Goal: Task Accomplishment & Management: Manage account settings

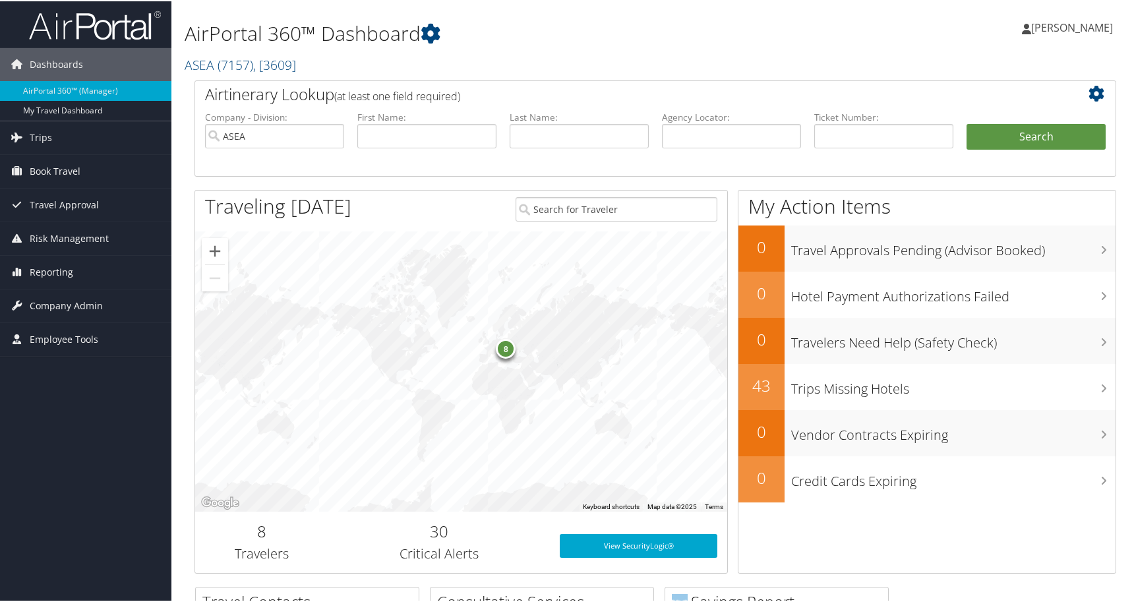
click at [51, 270] on span "Reporting" at bounding box center [52, 271] width 44 height 33
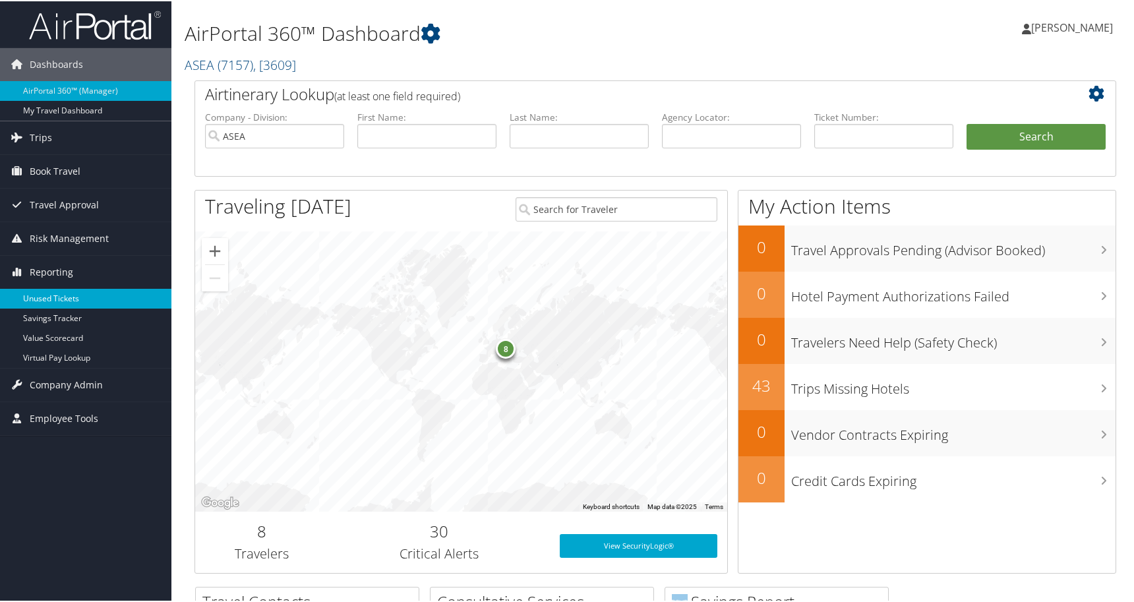
click at [50, 297] on link "Unused Tickets" at bounding box center [85, 298] width 171 height 20
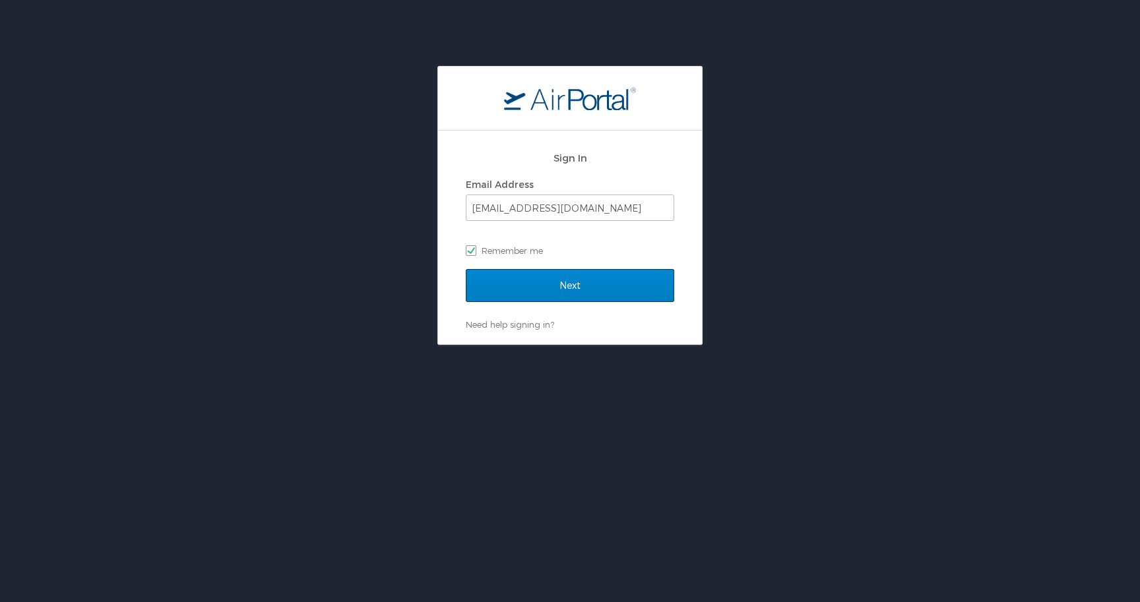
click at [551, 289] on input "Next" at bounding box center [570, 285] width 208 height 33
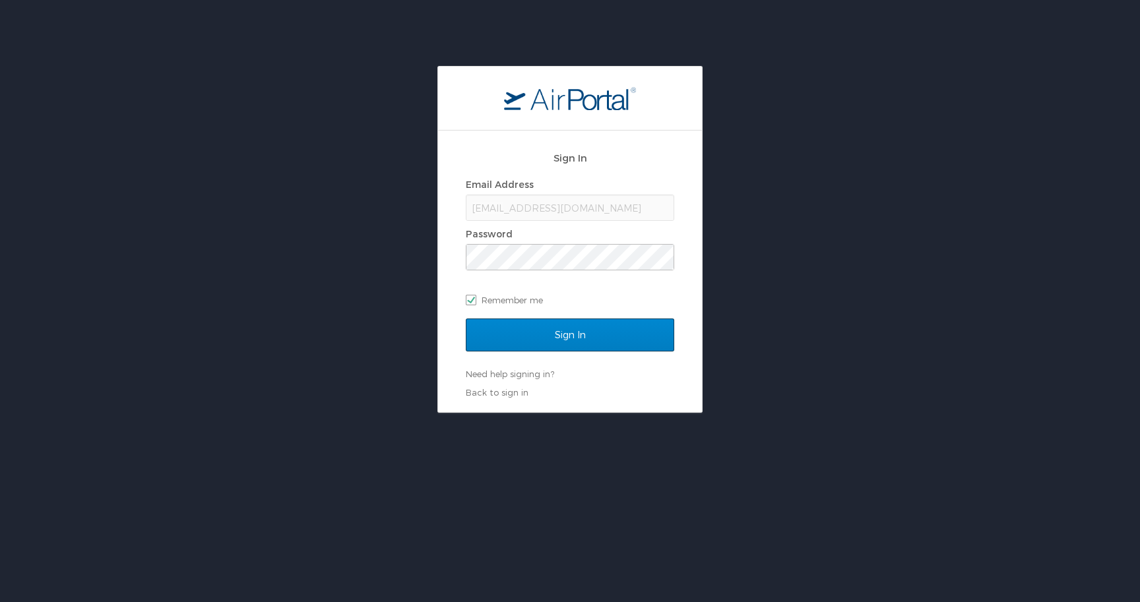
click at [561, 326] on input "Sign In" at bounding box center [570, 335] width 208 height 33
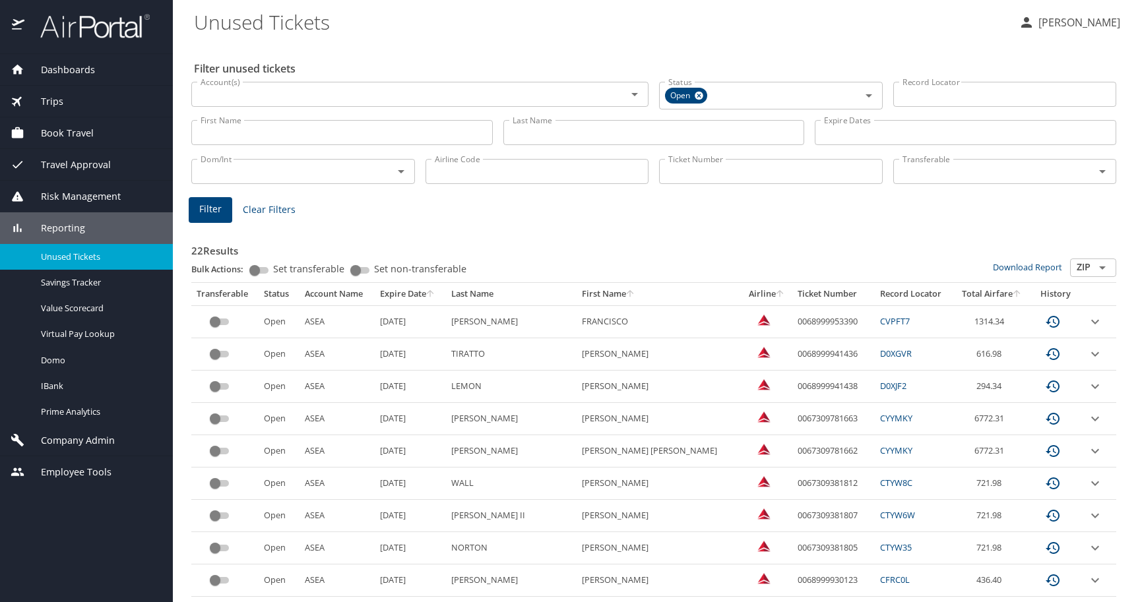
click at [437, 292] on th "Expire Date" at bounding box center [411, 294] width 72 height 22
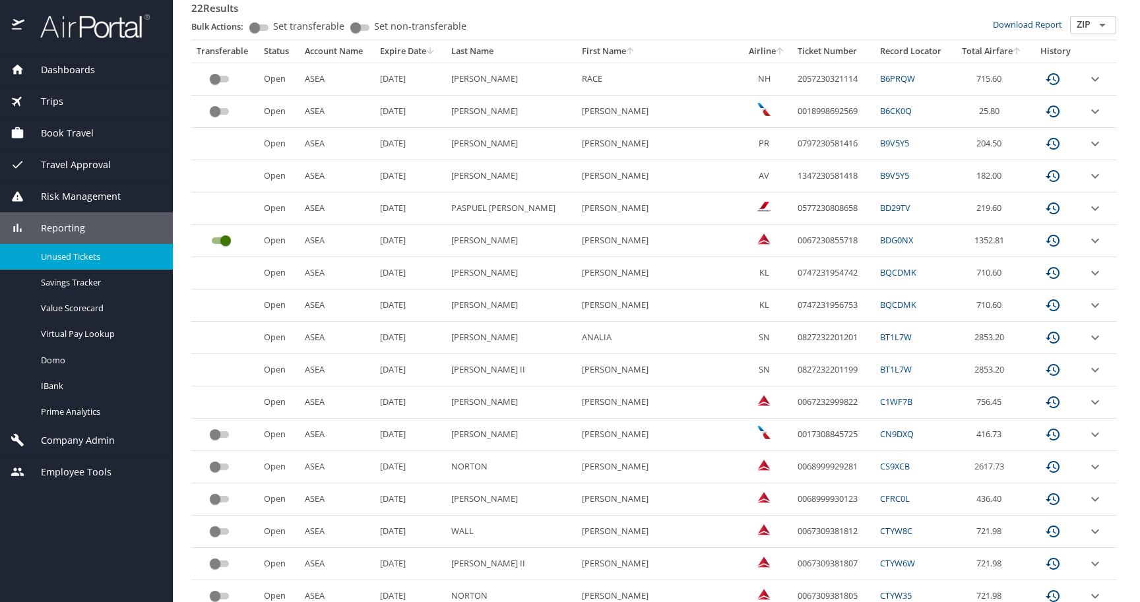
scroll to position [244, 0]
click at [63, 441] on span "Company Admin" at bounding box center [69, 440] width 90 height 15
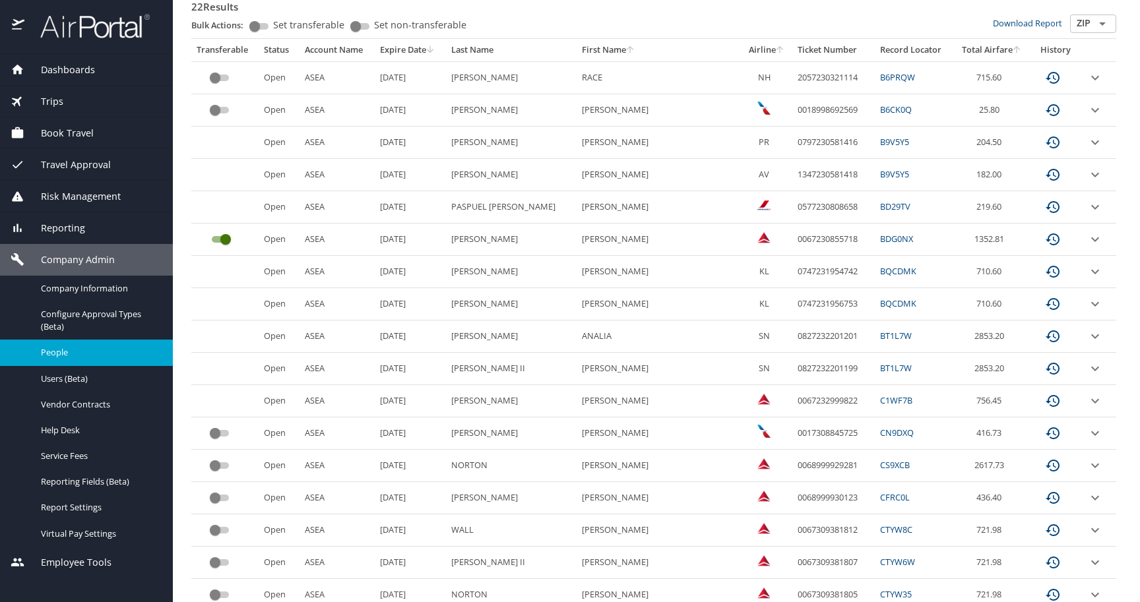
click at [55, 350] on span "People" at bounding box center [99, 352] width 116 height 13
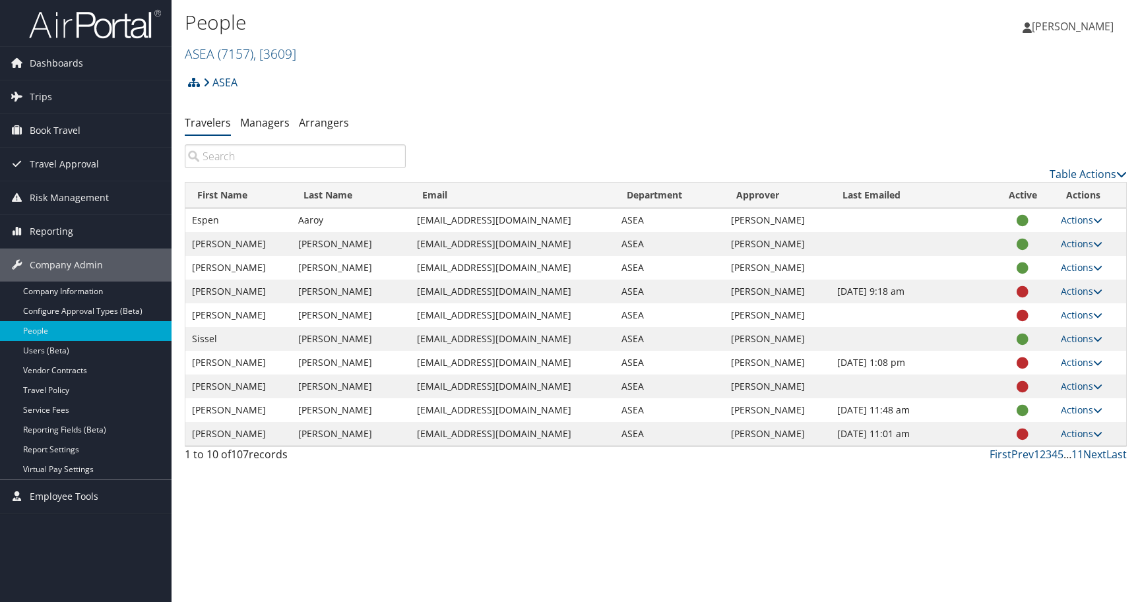
click at [286, 152] on input "search" at bounding box center [295, 156] width 221 height 24
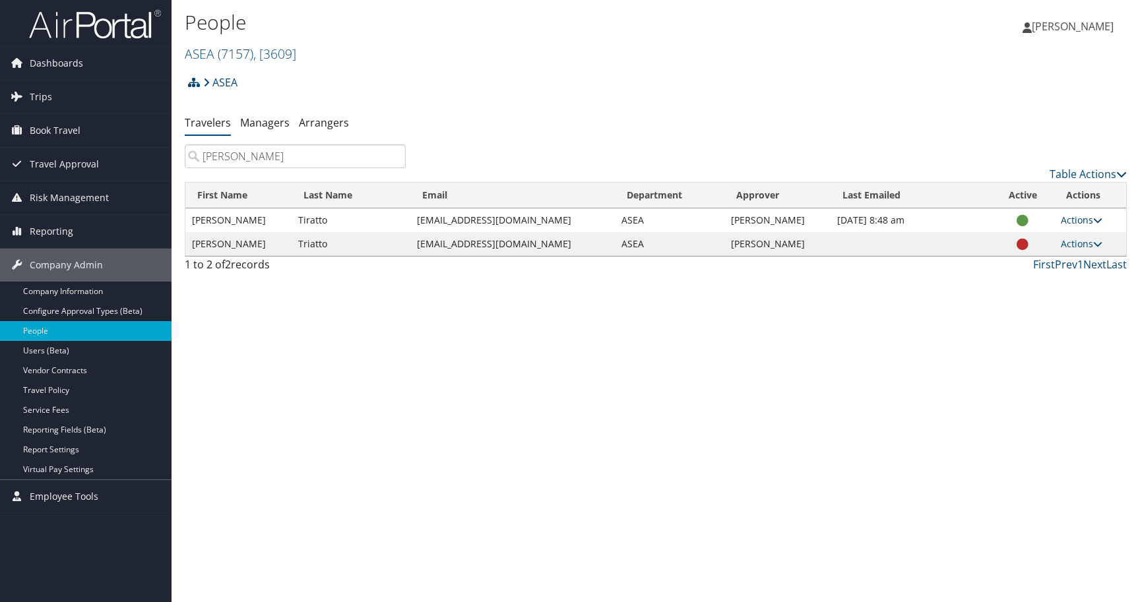
type input "[PERSON_NAME]"
click at [1073, 220] on link "Actions" at bounding box center [1081, 220] width 42 height 13
click at [1021, 264] on link "View Profile" at bounding box center [1037, 262] width 121 height 22
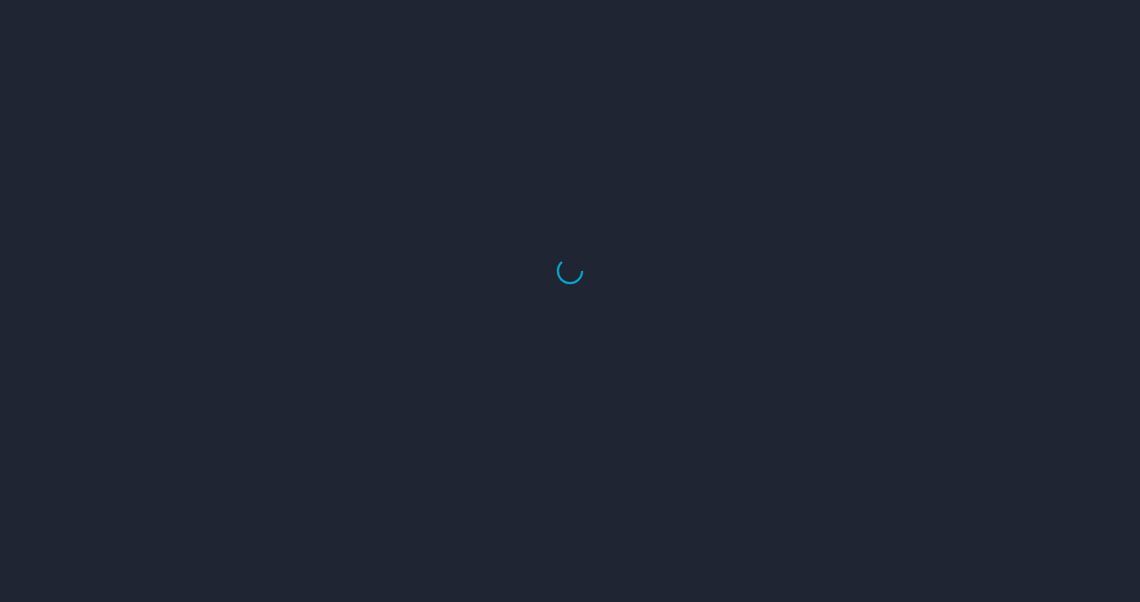
select select "US"
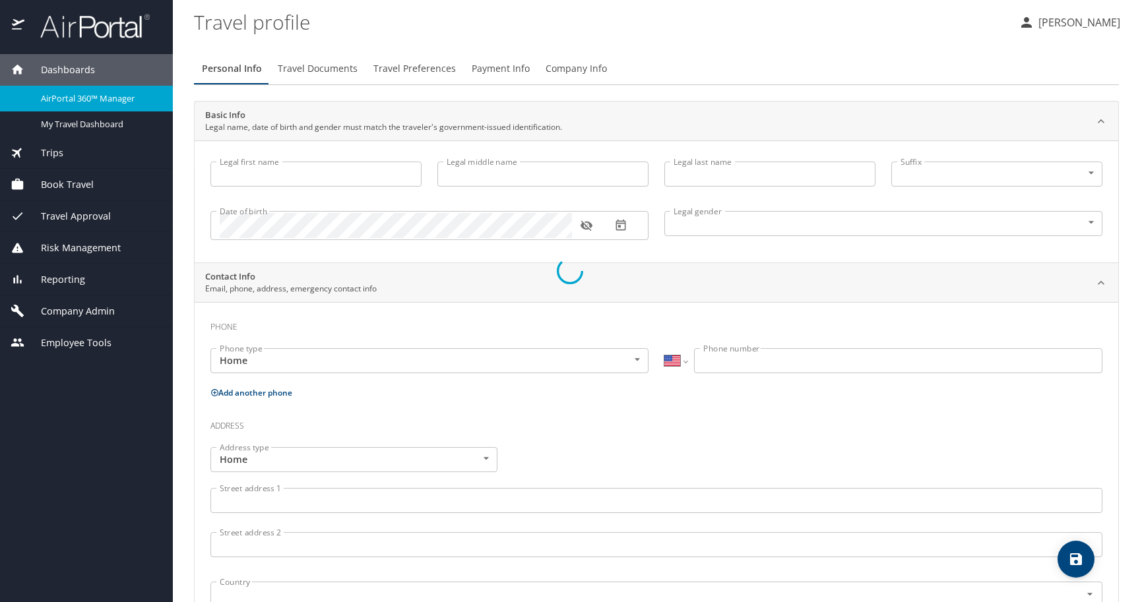
select select "US"
select select "HR"
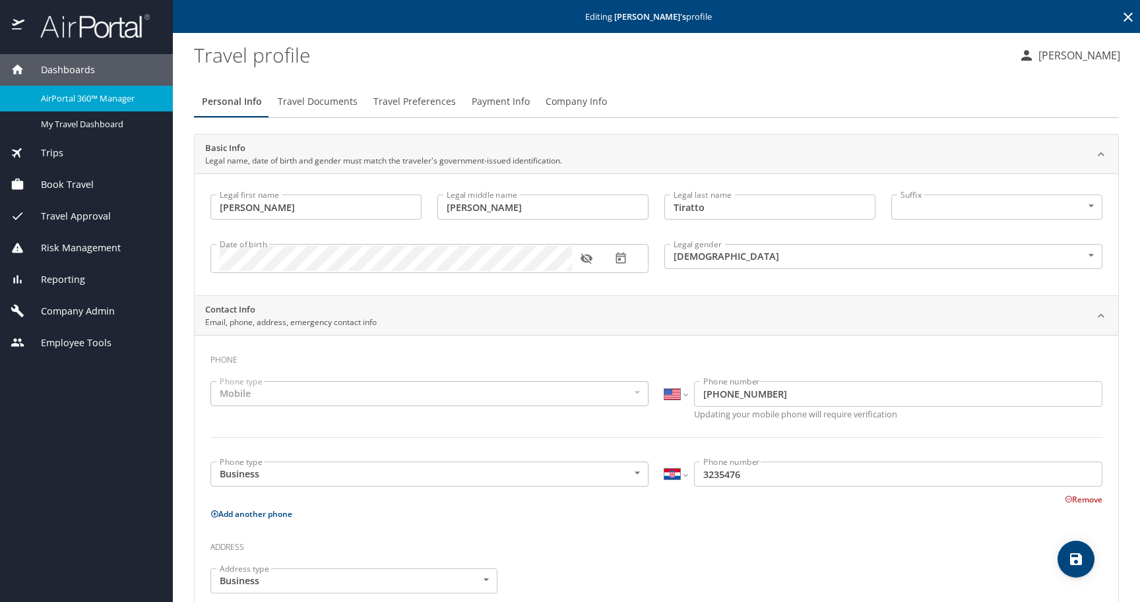
type input "[PERSON_NAME]"
type input "Tiratto"
type input "[DEMOGRAPHIC_DATA]"
click at [590, 258] on icon "button" at bounding box center [586, 259] width 12 height 11
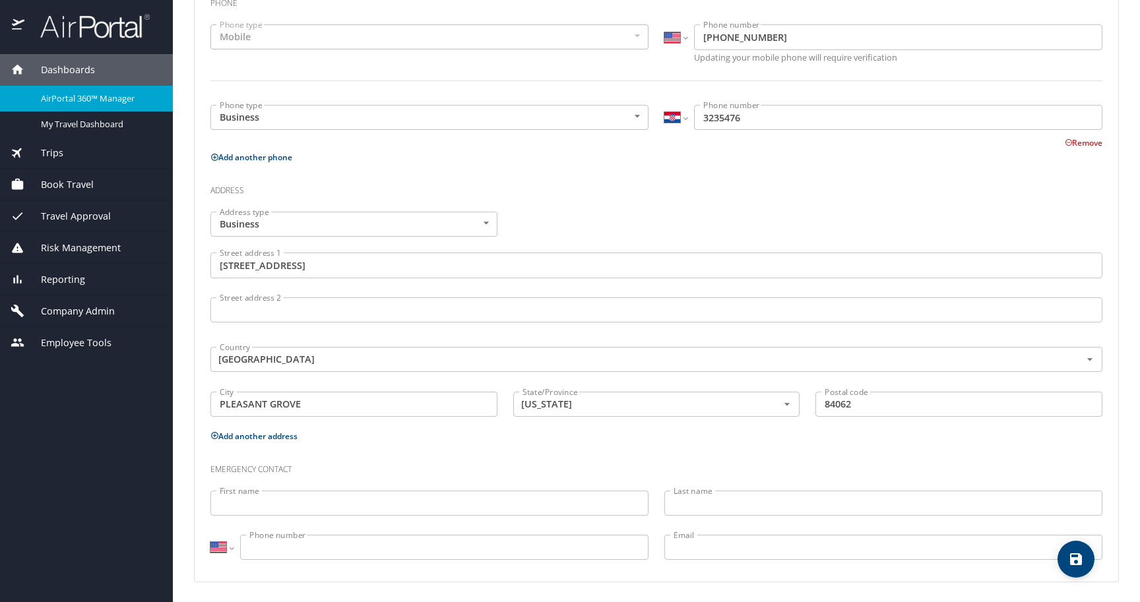
scroll to position [59, 0]
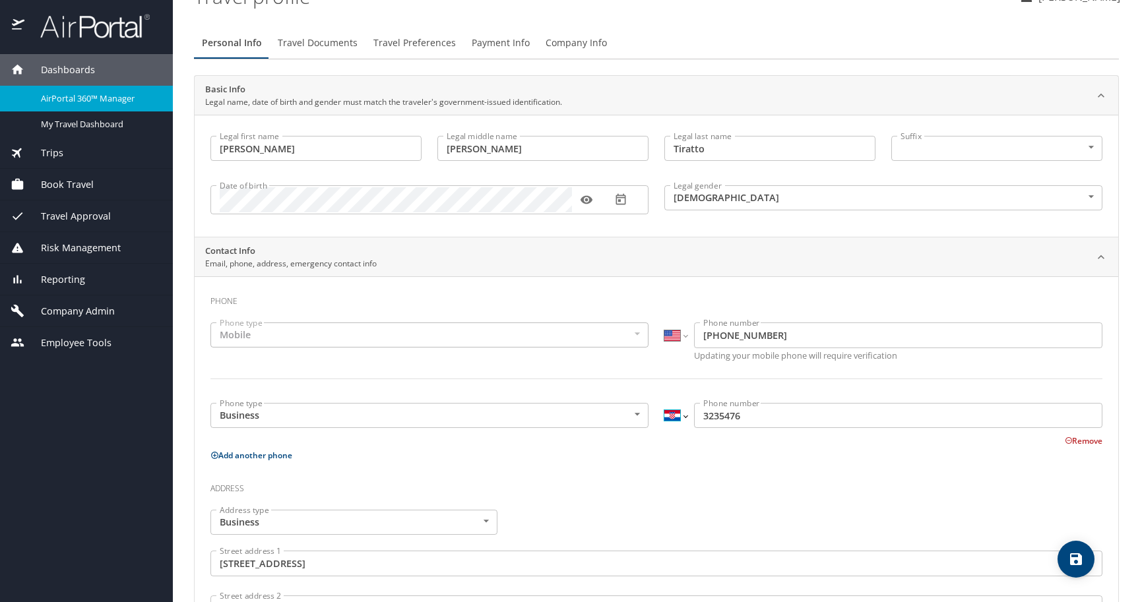
select select "US"
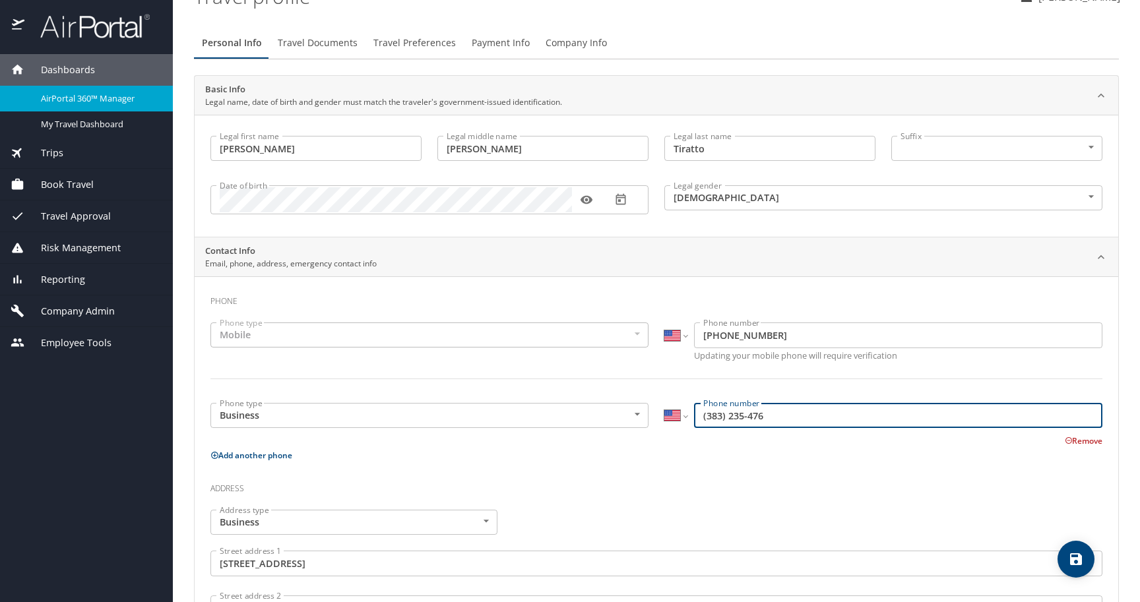
type input "(385) 323-5476"
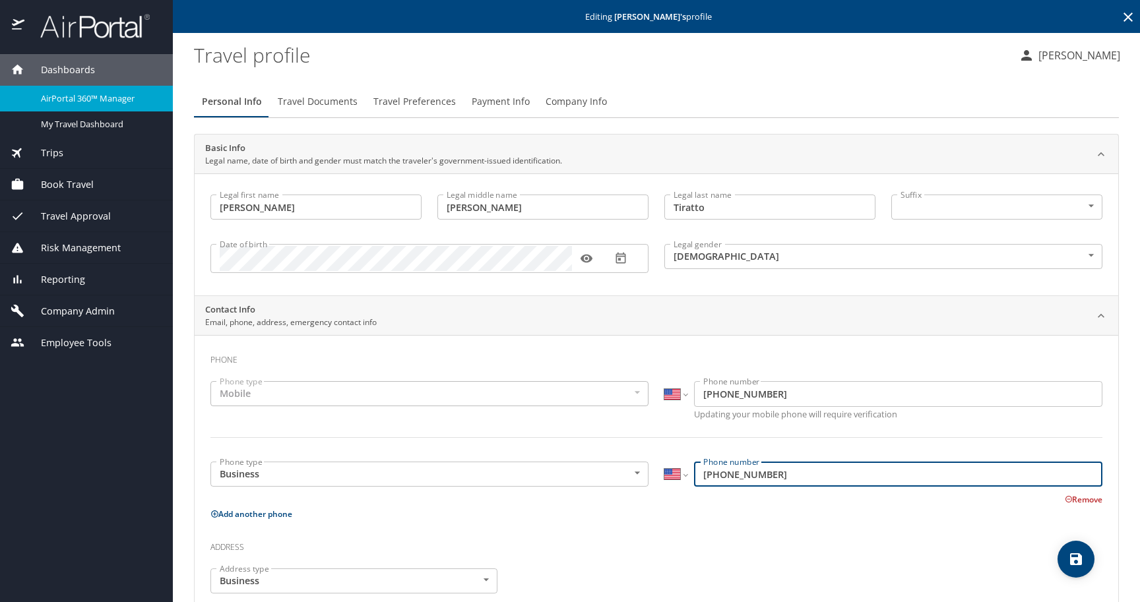
scroll to position [0, 0]
click at [309, 101] on span "Travel Documents" at bounding box center [318, 102] width 80 height 16
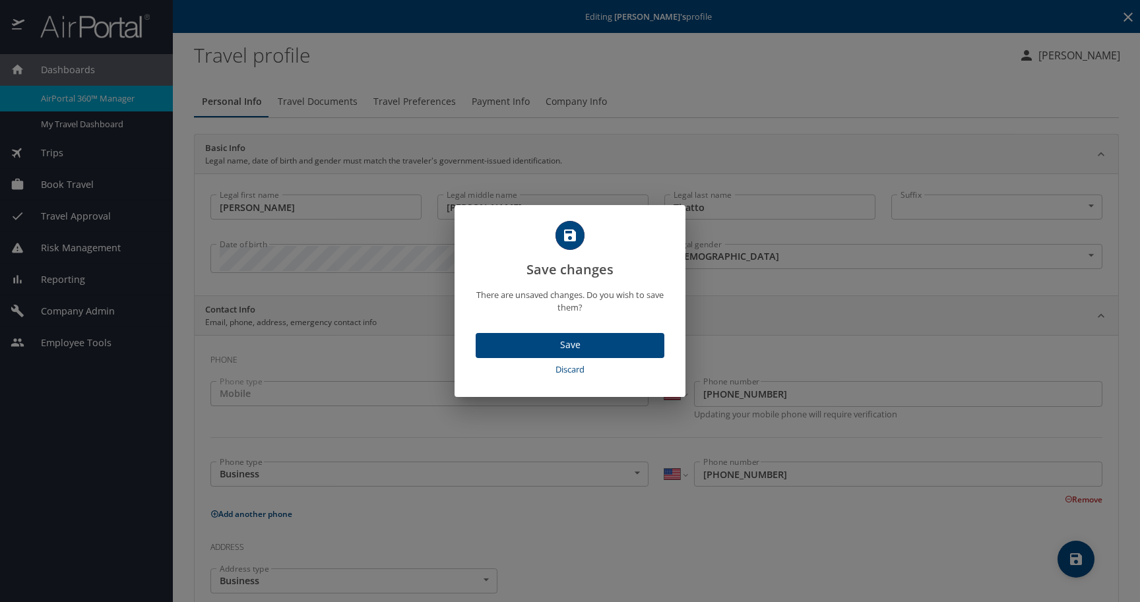
click at [570, 348] on span "Save" at bounding box center [570, 345] width 168 height 16
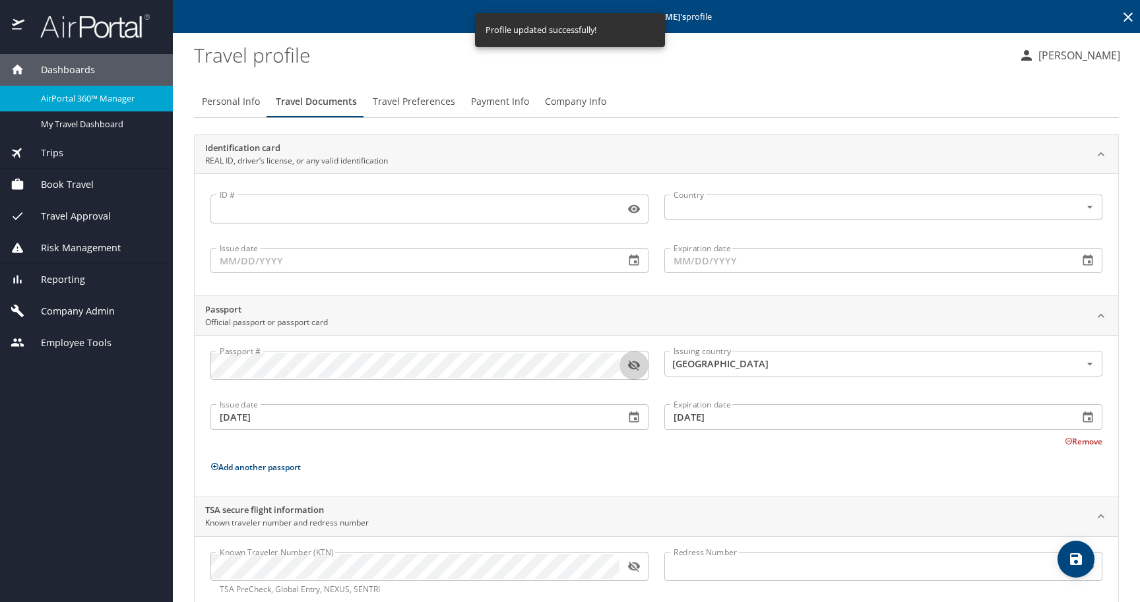
click at [634, 366] on icon "button" at bounding box center [634, 366] width 12 height 11
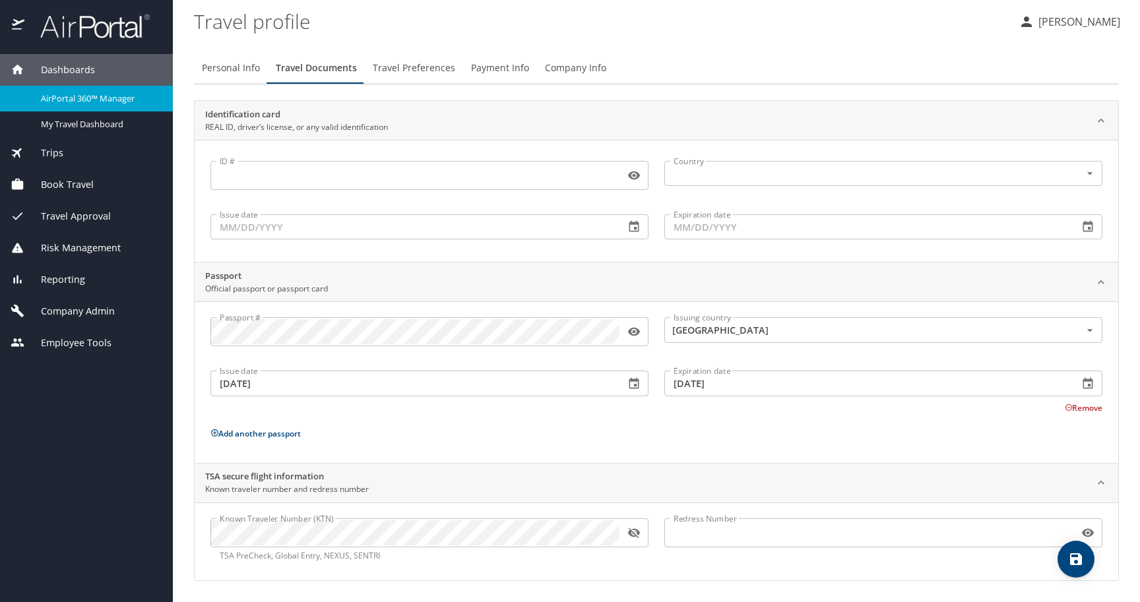
scroll to position [33, 0]
click at [632, 532] on icon "button" at bounding box center [634, 533] width 12 height 11
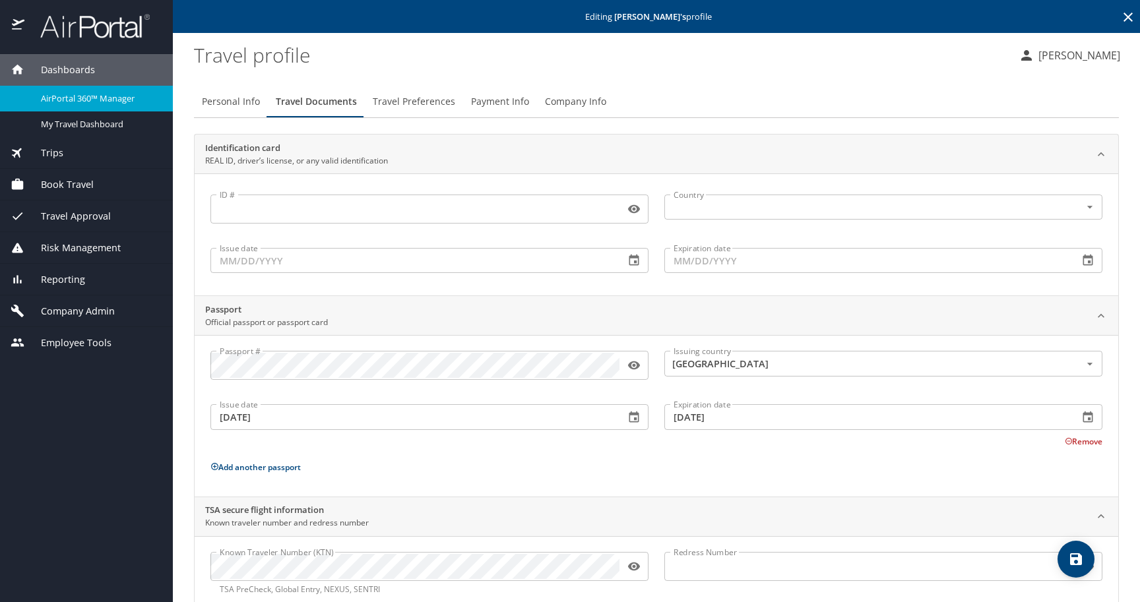
scroll to position [0, 0]
click at [413, 98] on span "Travel Preferences" at bounding box center [414, 102] width 82 height 16
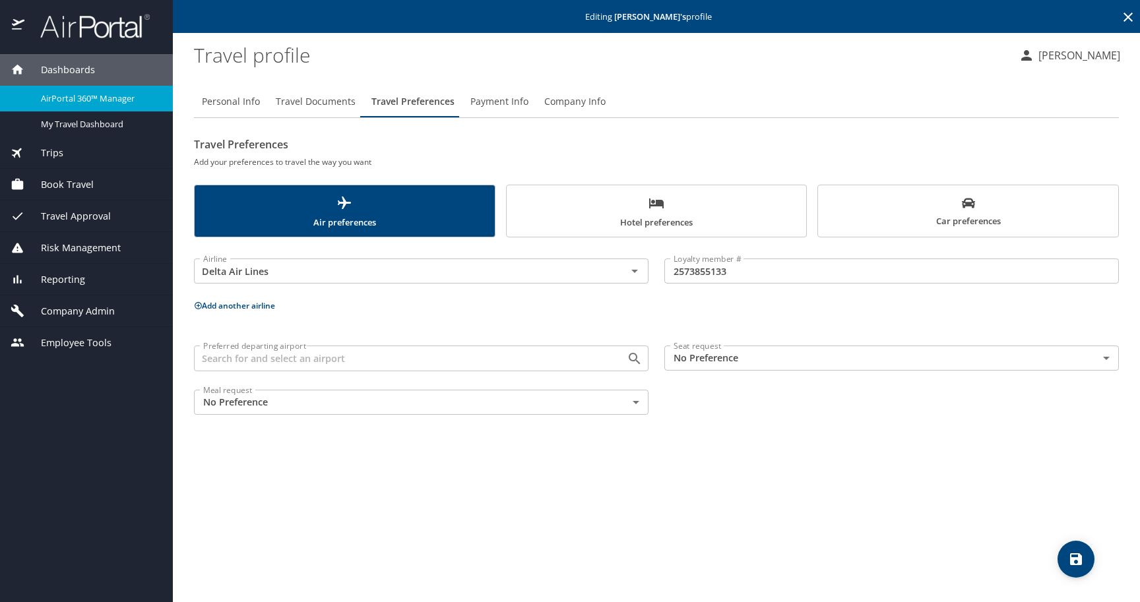
click at [58, 152] on span "Trips" at bounding box center [43, 153] width 39 height 15
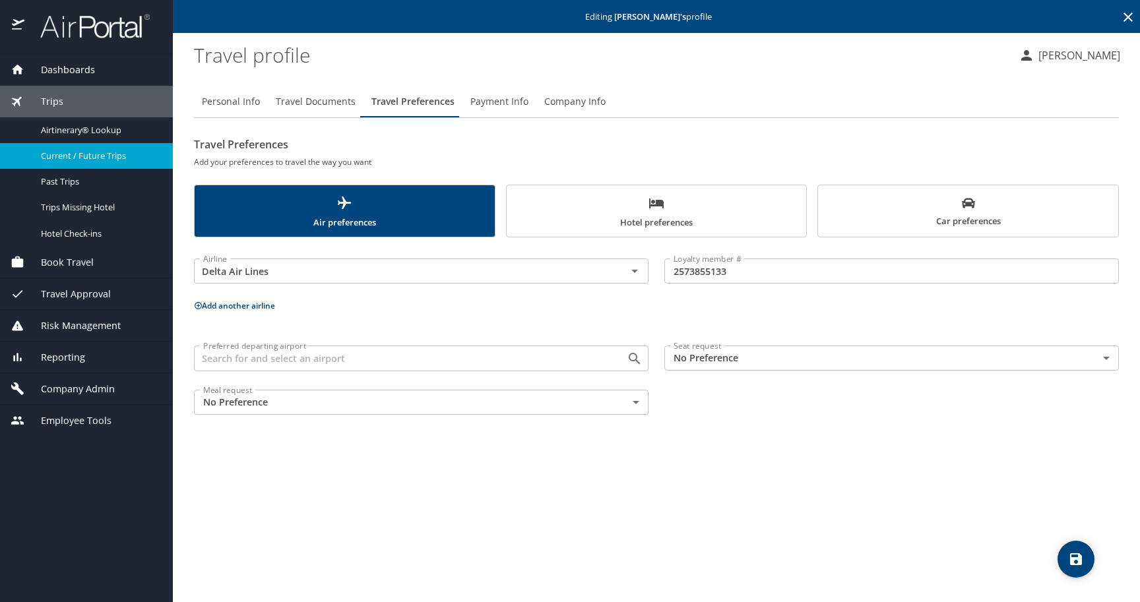
click at [60, 152] on span "Current / Future Trips" at bounding box center [99, 156] width 116 height 13
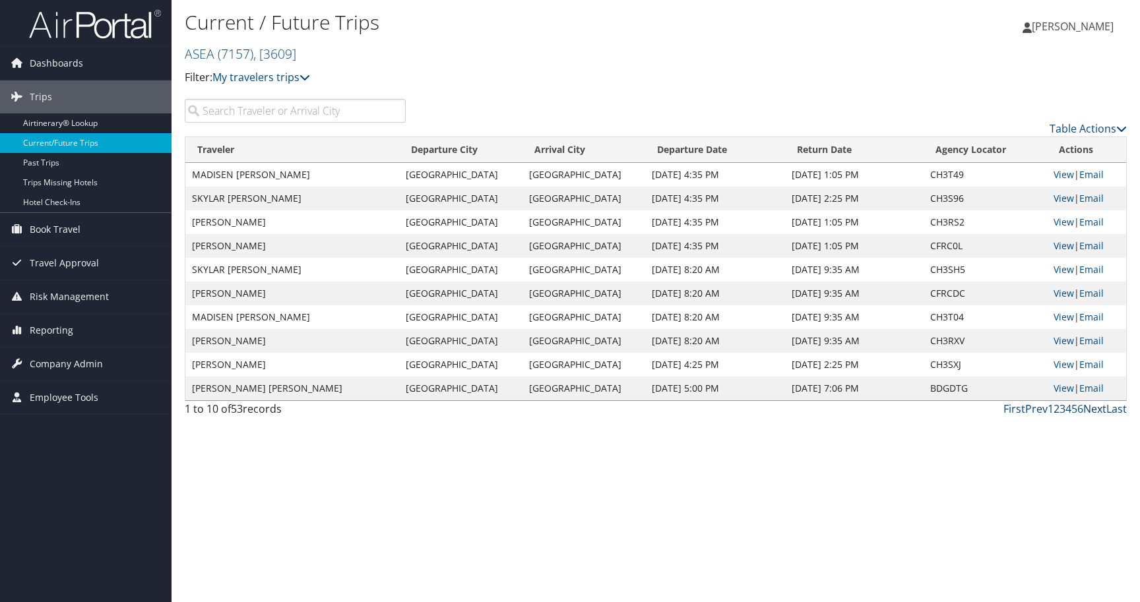
click at [1096, 408] on link "Next" at bounding box center [1094, 409] width 23 height 15
click at [1097, 409] on link "Next" at bounding box center [1094, 409] width 23 height 15
click at [1113, 410] on link "Last" at bounding box center [1116, 409] width 20 height 15
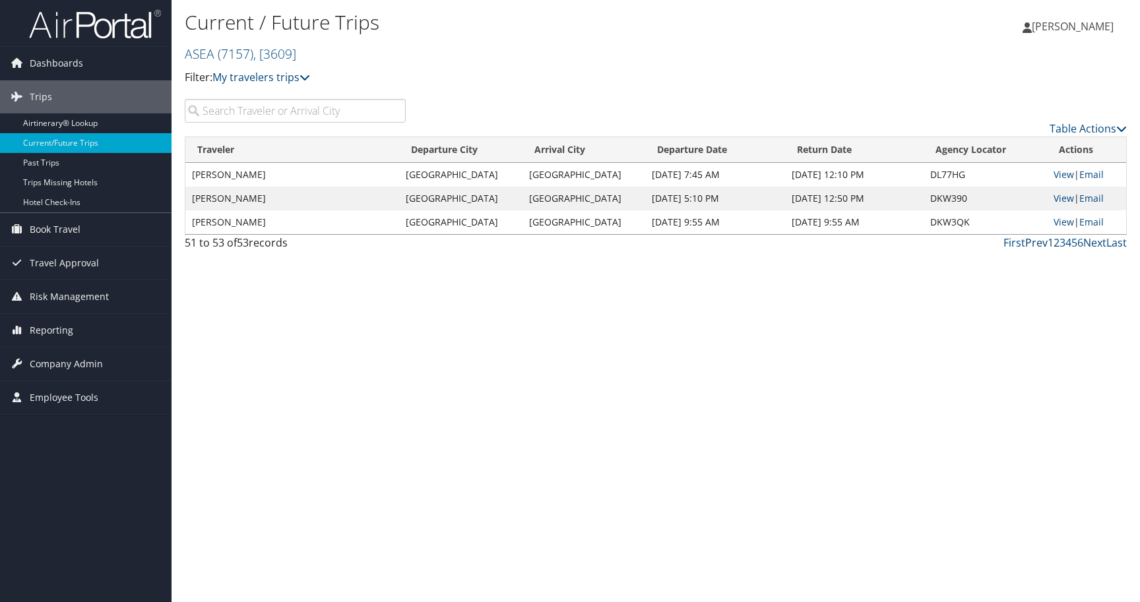
click at [1032, 243] on link "Prev" at bounding box center [1036, 242] width 22 height 15
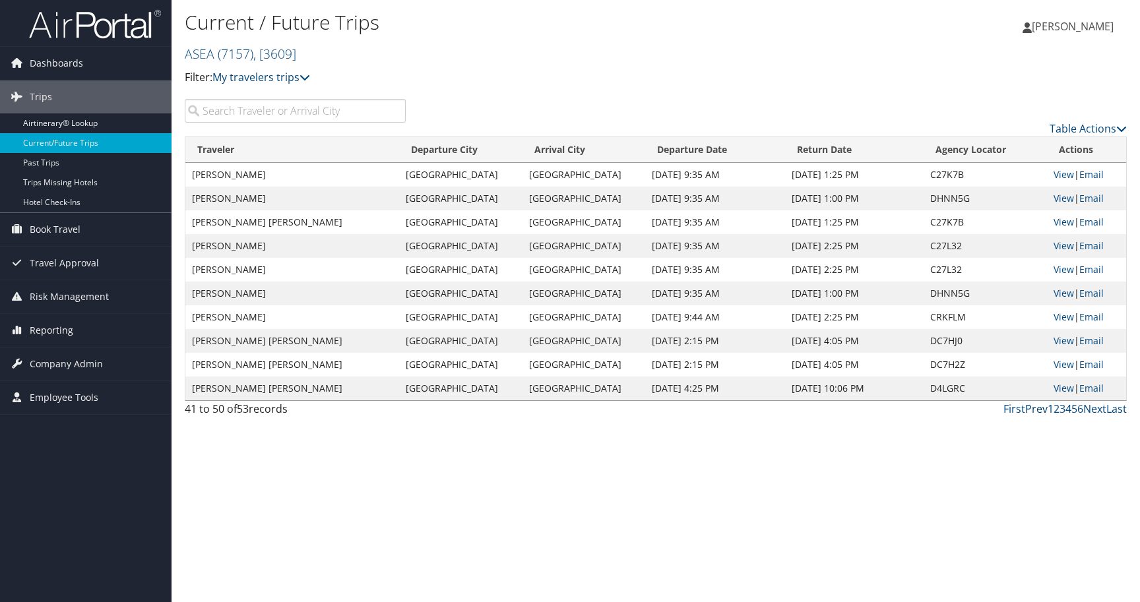
click at [1039, 410] on link "Prev" at bounding box center [1036, 409] width 22 height 15
